Goal: Book appointment/travel/reservation

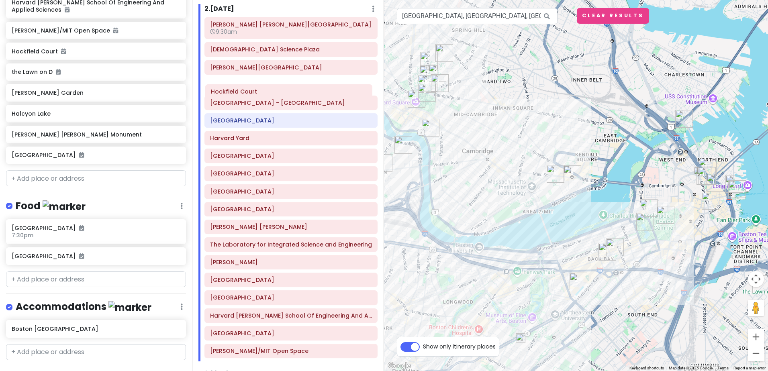
scroll to position [324, 0]
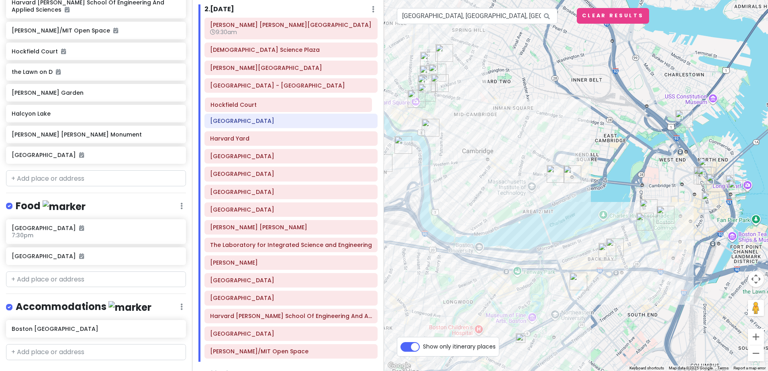
drag, startPoint x: 269, startPoint y: 337, endPoint x: 269, endPoint y: 108, distance: 229.3
click at [269, 108] on div "[PERSON_NAME] Law [PERSON_NAME][GEOGRAPHIC_DATA] 9:[GEOGRAPHIC_DATA] [PERSON_NA…" at bounding box center [290, 190] width 185 height 344
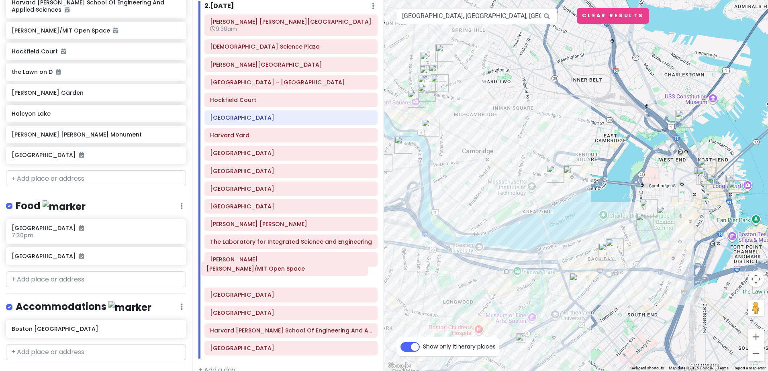
scroll to position [328, 0]
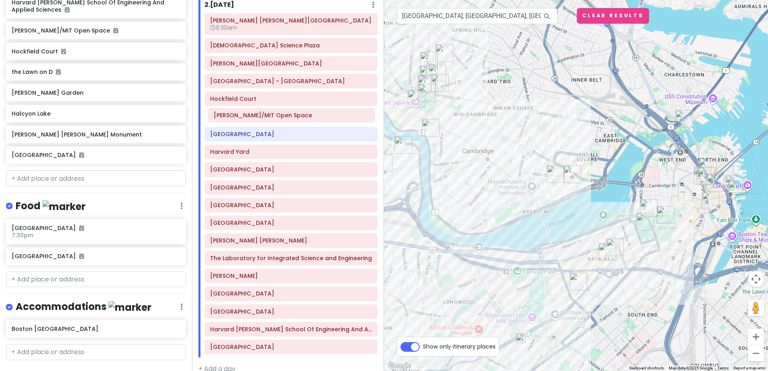
drag, startPoint x: 285, startPoint y: 355, endPoint x: 289, endPoint y: 118, distance: 236.1
click at [289, 118] on div "[PERSON_NAME] Law [PERSON_NAME][GEOGRAPHIC_DATA] 9:[GEOGRAPHIC_DATA] [PERSON_NA…" at bounding box center [290, 185] width 185 height 344
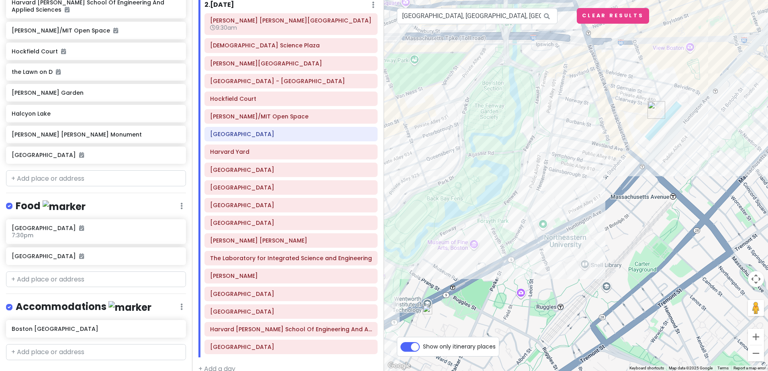
drag, startPoint x: 673, startPoint y: 173, endPoint x: 457, endPoint y: 249, distance: 229.2
click at [457, 249] on div at bounding box center [576, 185] width 384 height 371
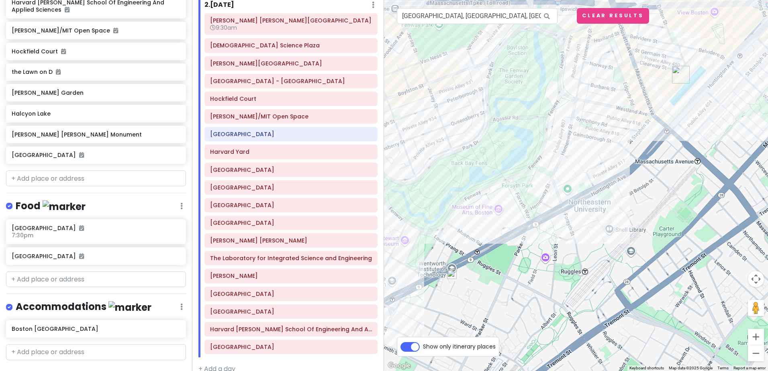
drag, startPoint x: 615, startPoint y: 157, endPoint x: 638, endPoint y: 119, distance: 43.6
click at [650, 110] on div at bounding box center [576, 185] width 384 height 371
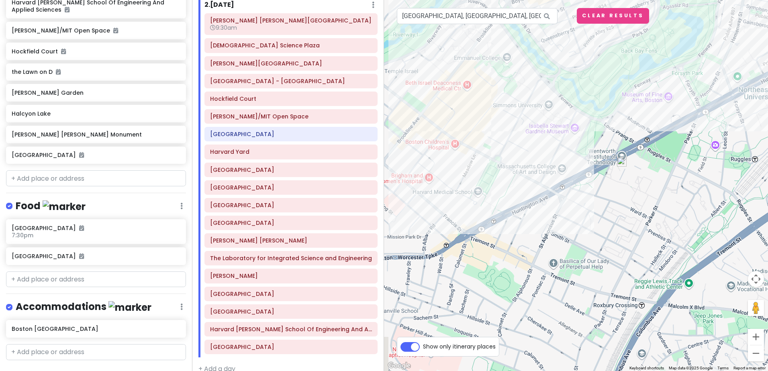
drag, startPoint x: 470, startPoint y: 198, endPoint x: 601, endPoint y: 157, distance: 137.3
click at [601, 157] on div at bounding box center [576, 185] width 384 height 371
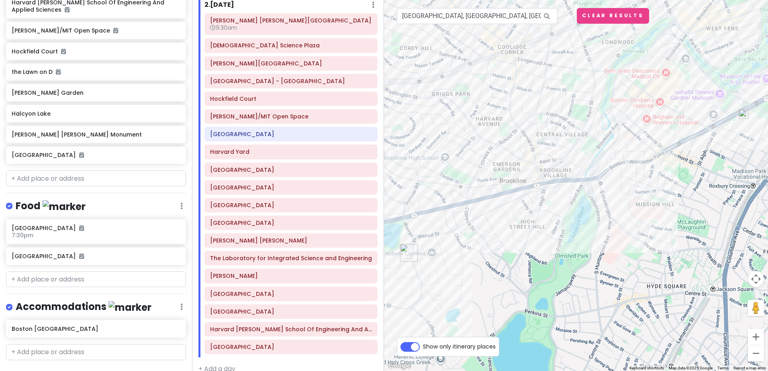
drag, startPoint x: 487, startPoint y: 211, endPoint x: 648, endPoint y: 147, distance: 173.9
click at [648, 147] on div at bounding box center [576, 185] width 384 height 371
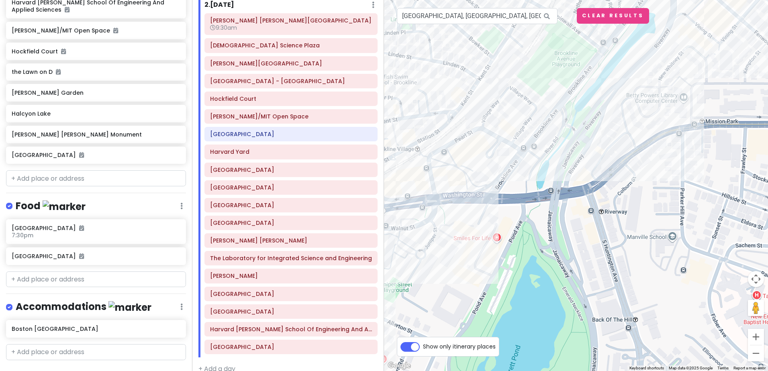
drag, startPoint x: 658, startPoint y: 158, endPoint x: 529, endPoint y: 194, distance: 134.0
click at [529, 194] on div at bounding box center [576, 185] width 384 height 371
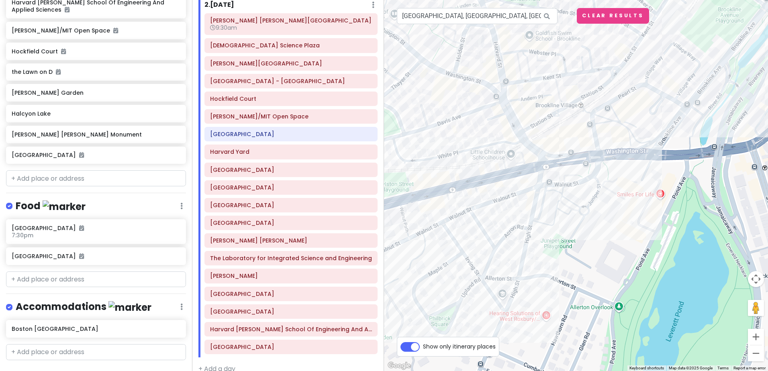
drag, startPoint x: 490, startPoint y: 207, endPoint x: 658, endPoint y: 162, distance: 173.7
click at [658, 162] on div at bounding box center [576, 185] width 384 height 371
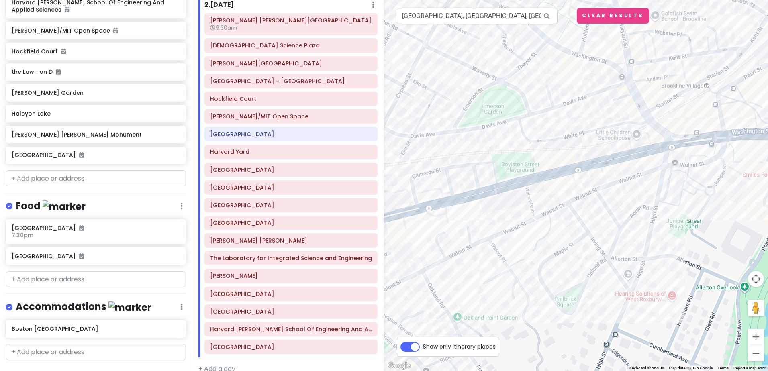
drag, startPoint x: 499, startPoint y: 182, endPoint x: 645, endPoint y: 156, distance: 148.4
click at [645, 156] on div at bounding box center [576, 185] width 384 height 371
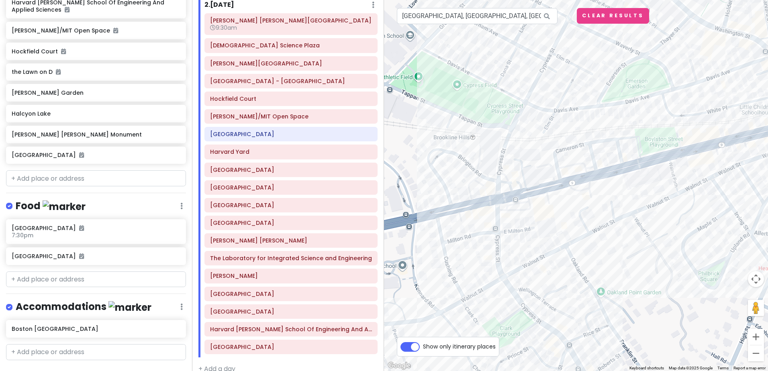
drag, startPoint x: 483, startPoint y: 184, endPoint x: 607, endPoint y: 166, distance: 125.4
click at [607, 166] on div at bounding box center [576, 185] width 384 height 371
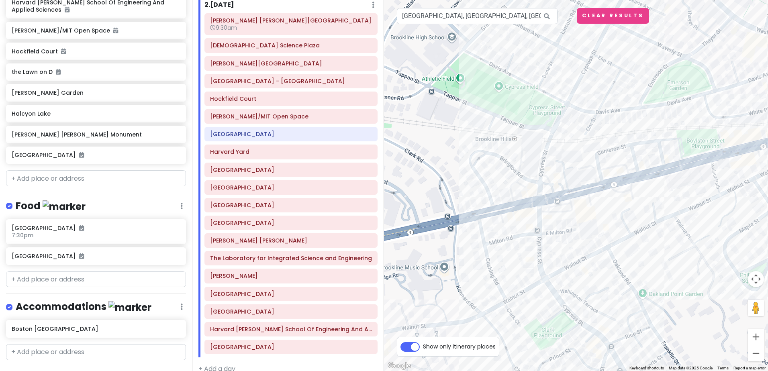
drag, startPoint x: 473, startPoint y: 190, endPoint x: 516, endPoint y: 192, distance: 43.4
click at [516, 192] on div at bounding box center [576, 185] width 384 height 371
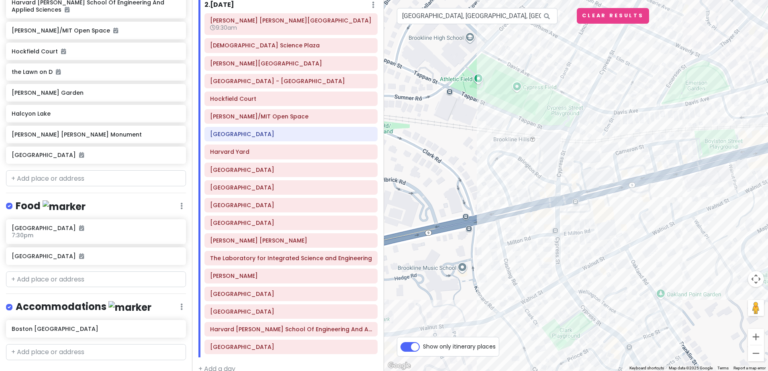
drag, startPoint x: 450, startPoint y: 233, endPoint x: 469, endPoint y: 234, distance: 19.3
click at [469, 234] on div at bounding box center [576, 185] width 384 height 371
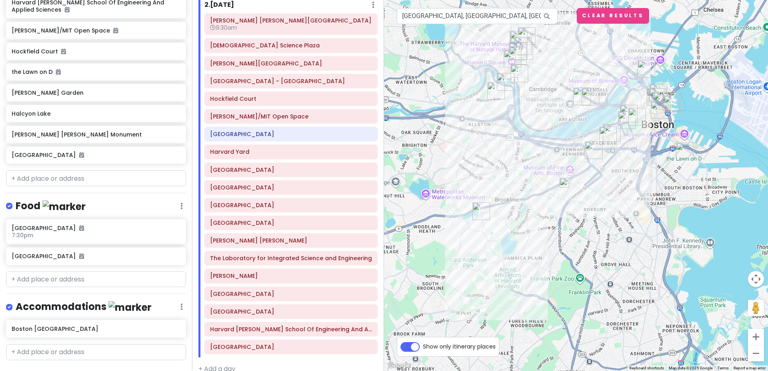
drag, startPoint x: 576, startPoint y: 113, endPoint x: 536, endPoint y: 188, distance: 84.6
click at [536, 188] on div at bounding box center [576, 185] width 384 height 371
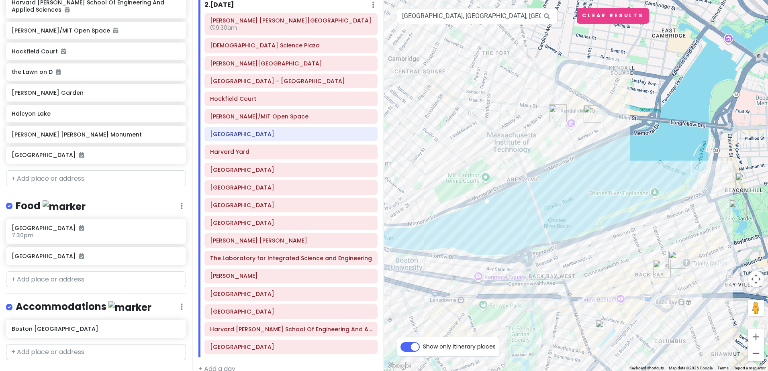
drag, startPoint x: 534, startPoint y: 72, endPoint x: 564, endPoint y: 192, distance: 123.9
click at [564, 192] on div at bounding box center [576, 185] width 384 height 371
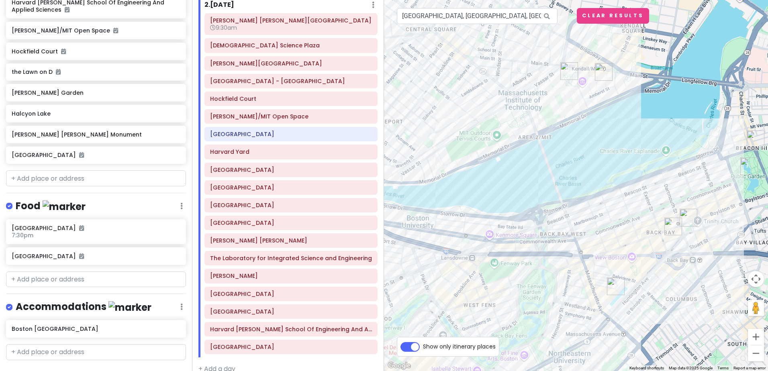
drag, startPoint x: 526, startPoint y: 204, endPoint x: 561, endPoint y: 123, distance: 87.7
click at [561, 123] on div at bounding box center [576, 185] width 384 height 371
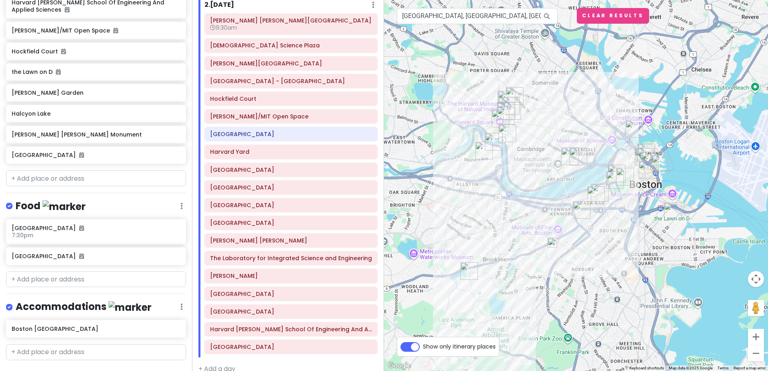
drag, startPoint x: 507, startPoint y: 103, endPoint x: 508, endPoint y: 171, distance: 67.9
click at [508, 171] on div at bounding box center [576, 185] width 384 height 371
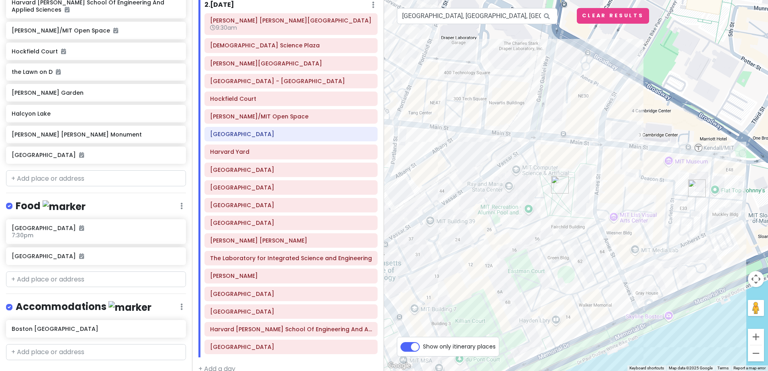
drag, startPoint x: 674, startPoint y: 65, endPoint x: 656, endPoint y: 145, distance: 81.9
click at [656, 145] on div at bounding box center [576, 185] width 384 height 371
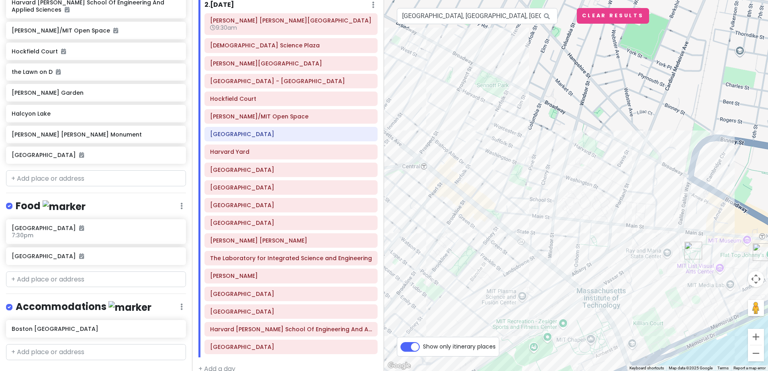
drag, startPoint x: 490, startPoint y: 84, endPoint x: 603, endPoint y: 171, distance: 142.5
click at [603, 171] on div at bounding box center [576, 185] width 384 height 371
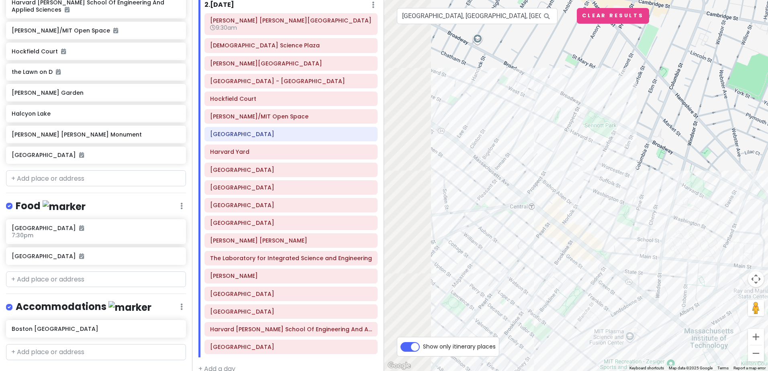
drag, startPoint x: 477, startPoint y: 130, endPoint x: 682, endPoint y: 193, distance: 214.5
click at [682, 192] on div at bounding box center [576, 185] width 384 height 371
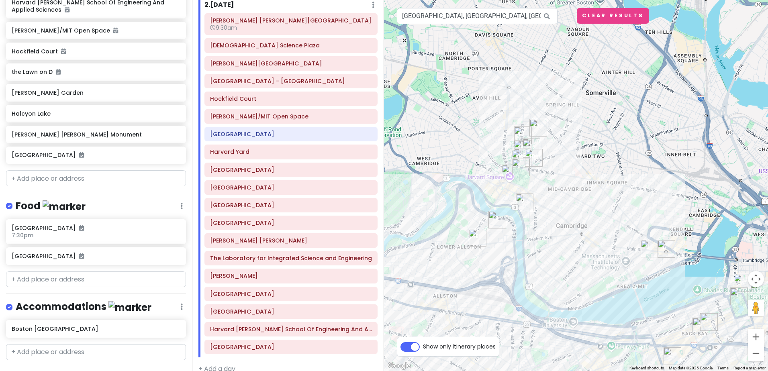
drag, startPoint x: 567, startPoint y: 258, endPoint x: 527, endPoint y: 209, distance: 63.1
click at [527, 209] on div at bounding box center [576, 185] width 384 height 371
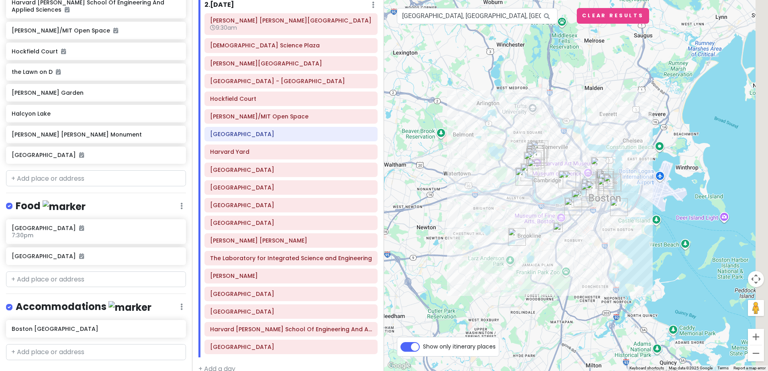
drag, startPoint x: 596, startPoint y: 259, endPoint x: 540, endPoint y: 230, distance: 62.9
click at [546, 224] on div at bounding box center [576, 185] width 384 height 371
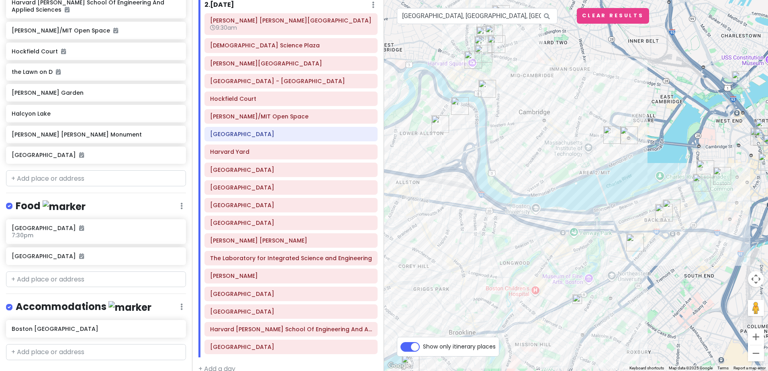
drag, startPoint x: 660, startPoint y: 93, endPoint x: 628, endPoint y: 213, distance: 124.1
click at [628, 213] on div at bounding box center [576, 185] width 384 height 371
click at [633, 198] on div at bounding box center [576, 185] width 384 height 371
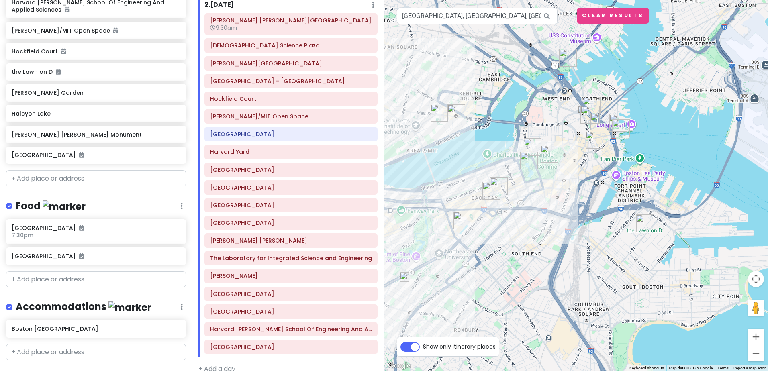
drag, startPoint x: 515, startPoint y: 214, endPoint x: 580, endPoint y: 196, distance: 67.0
click at [580, 196] on div at bounding box center [576, 185] width 384 height 371
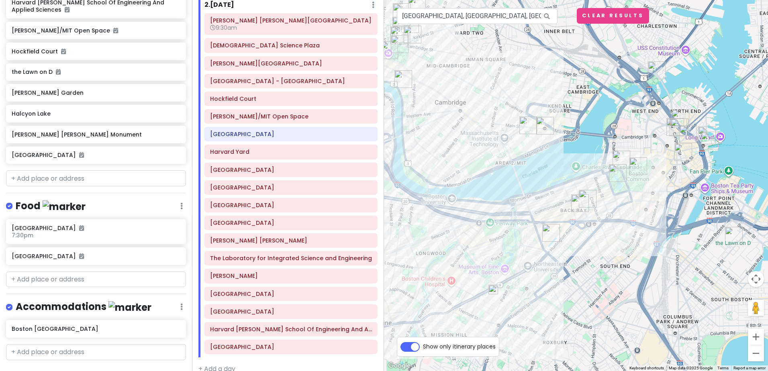
drag, startPoint x: 528, startPoint y: 222, endPoint x: 618, endPoint y: 234, distance: 90.7
click at [618, 234] on div at bounding box center [576, 185] width 384 height 371
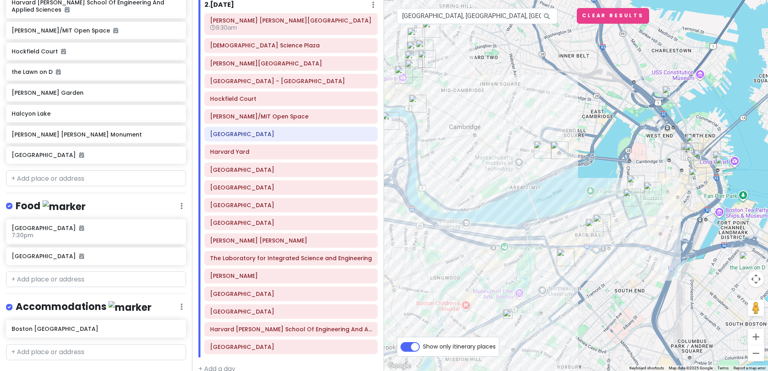
drag, startPoint x: 636, startPoint y: 220, endPoint x: 651, endPoint y: 248, distance: 31.3
click at [651, 248] on div at bounding box center [576, 185] width 384 height 371
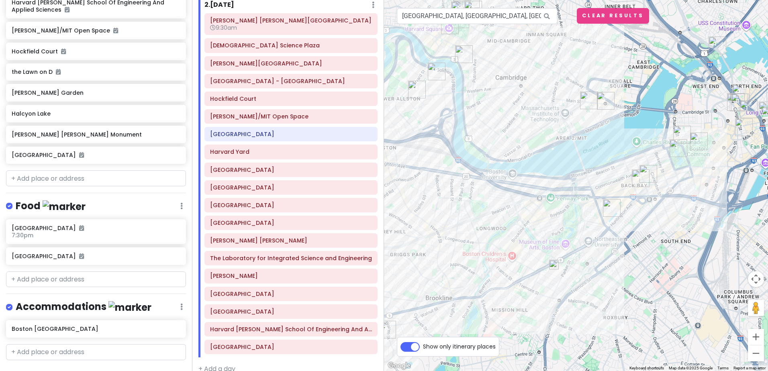
drag, startPoint x: 619, startPoint y: 270, endPoint x: 668, endPoint y: 219, distance: 70.4
click at [668, 219] on div at bounding box center [576, 185] width 384 height 371
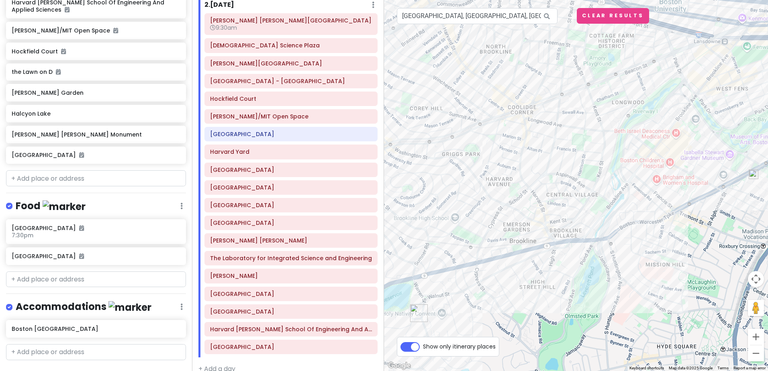
drag, startPoint x: 607, startPoint y: 256, endPoint x: 527, endPoint y: 289, distance: 86.6
click at [527, 289] on div at bounding box center [576, 185] width 384 height 371
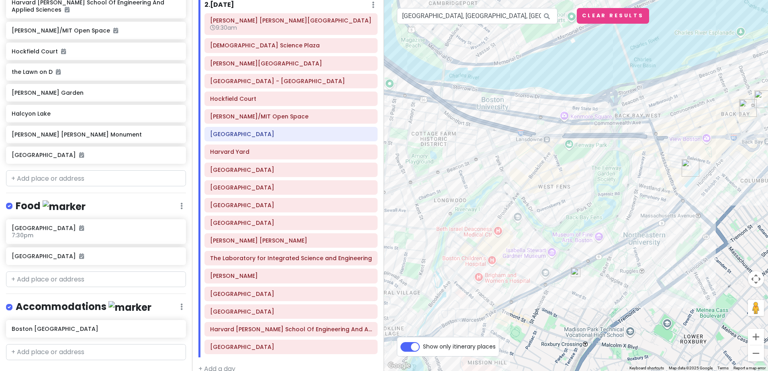
drag, startPoint x: 714, startPoint y: 177, endPoint x: 536, endPoint y: 277, distance: 204.7
click at [536, 277] on div at bounding box center [576, 185] width 384 height 371
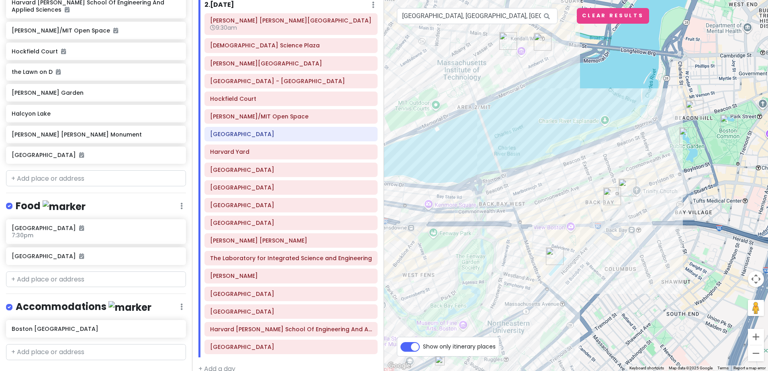
drag, startPoint x: 661, startPoint y: 212, endPoint x: 515, endPoint y: 305, distance: 173.0
click at [515, 305] on div at bounding box center [576, 185] width 384 height 371
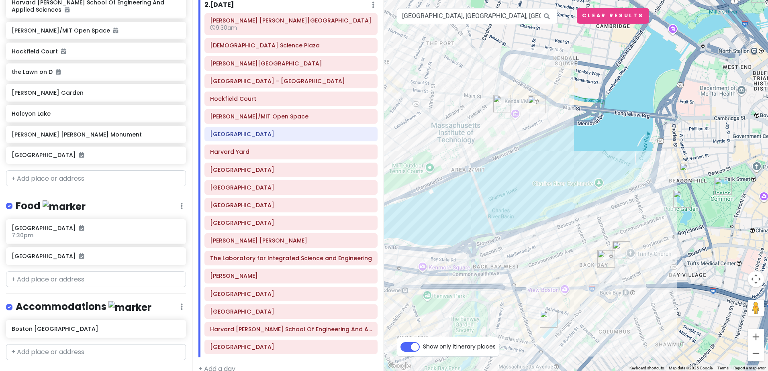
drag, startPoint x: 512, startPoint y: 148, endPoint x: 516, endPoint y: 209, distance: 61.2
click at [516, 209] on div at bounding box center [576, 185] width 384 height 371
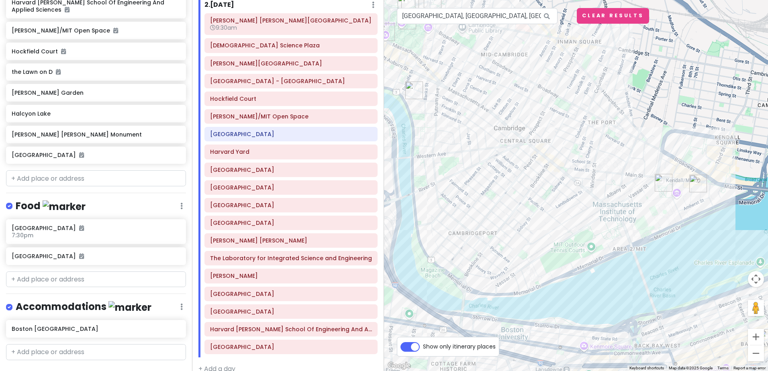
drag, startPoint x: 467, startPoint y: 128, endPoint x: 669, endPoint y: 224, distance: 223.4
click at [669, 224] on div at bounding box center [576, 185] width 384 height 371
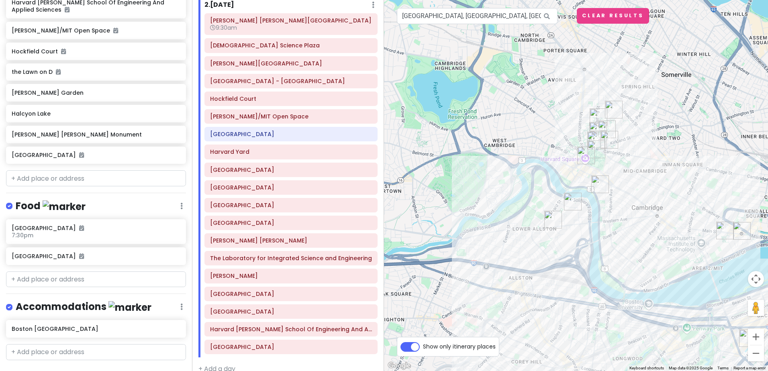
drag, startPoint x: 549, startPoint y: 185, endPoint x: 589, endPoint y: 210, distance: 46.5
click at [589, 210] on div at bounding box center [576, 185] width 384 height 371
